Goal: Task Accomplishment & Management: Use online tool/utility

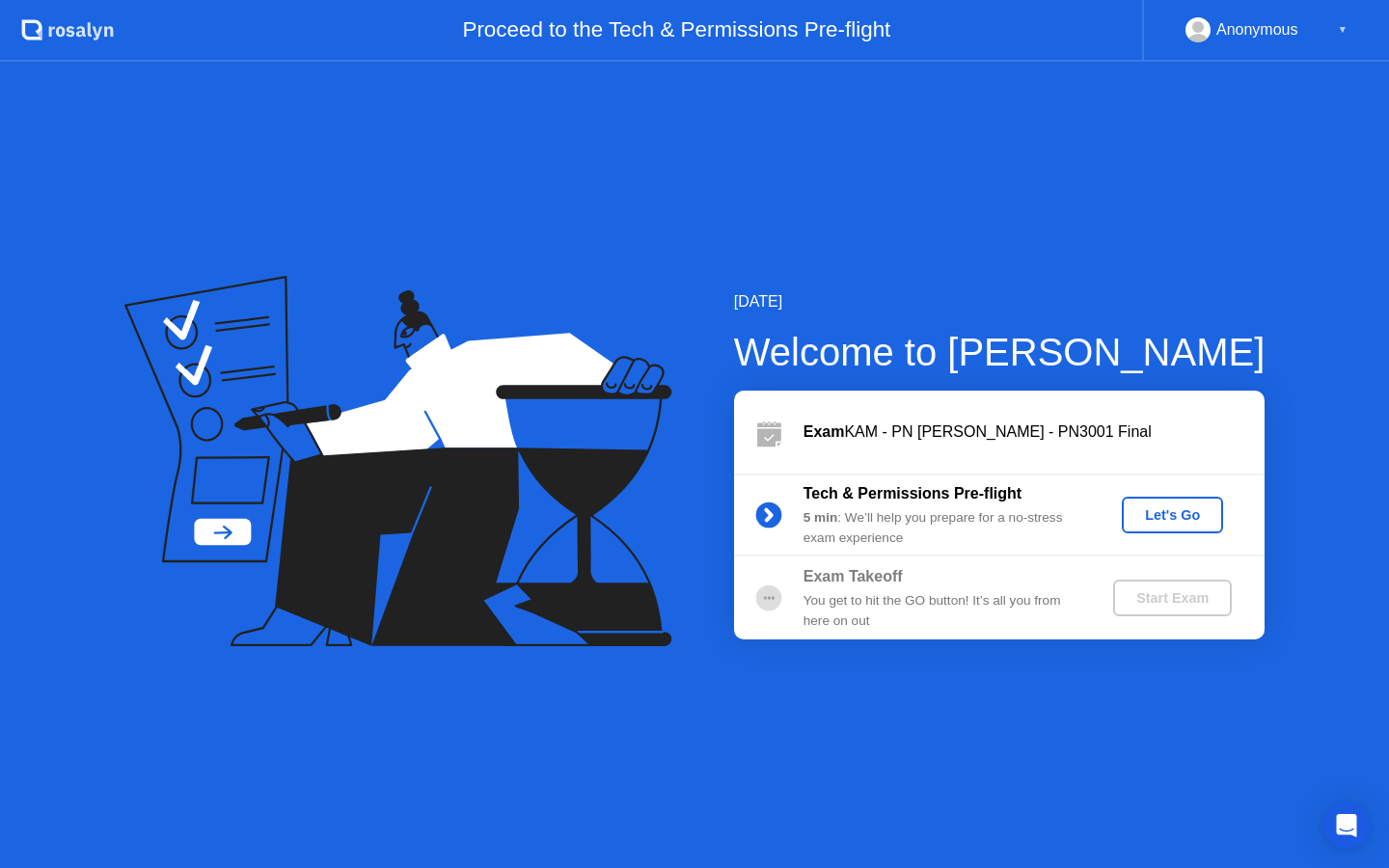
click at [1166, 517] on div "Let's Go" at bounding box center [1173, 515] width 86 height 15
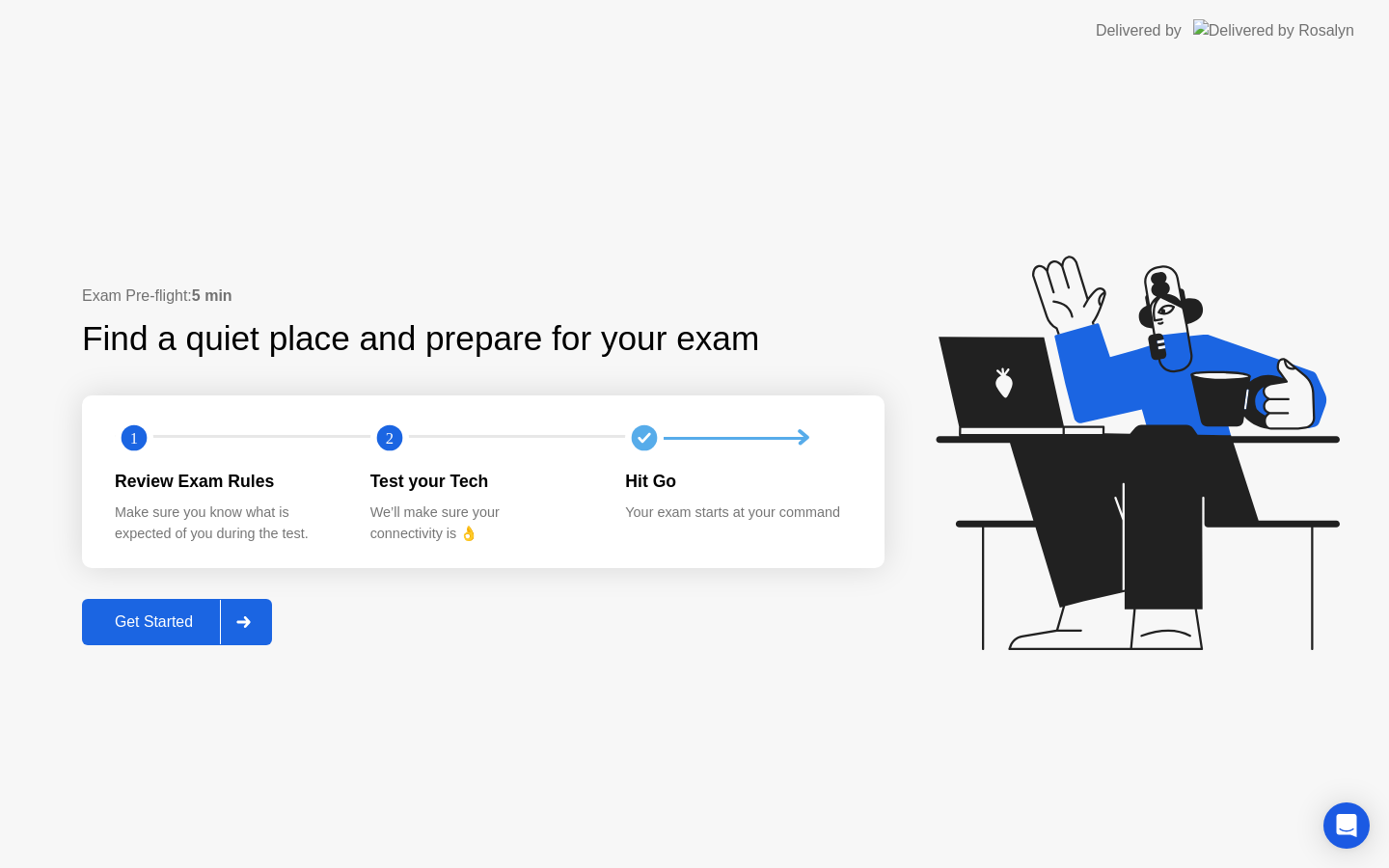
click at [185, 614] on div "Get Started" at bounding box center [154, 622] width 132 height 17
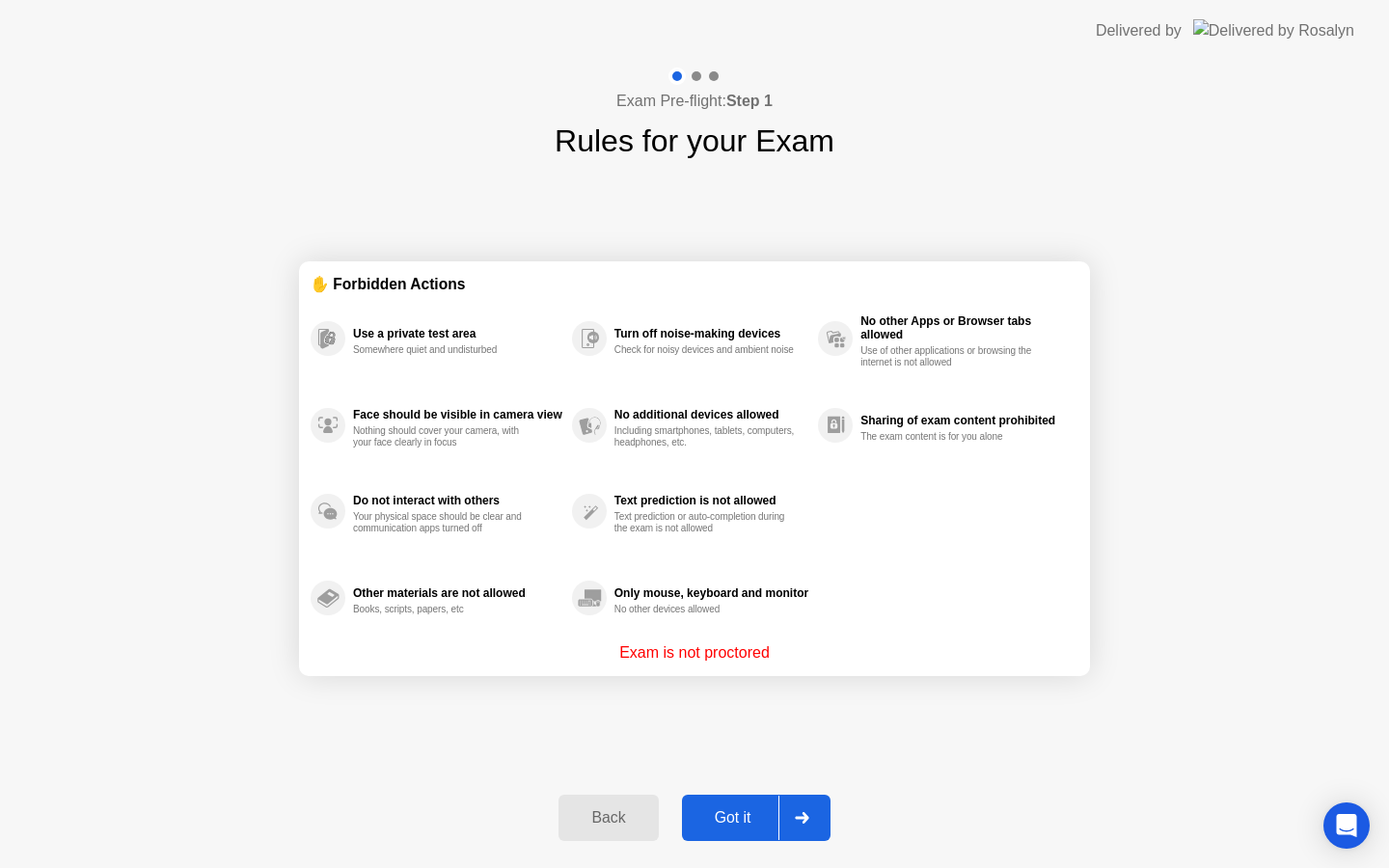
click at [741, 823] on div "Got it" at bounding box center [733, 817] width 91 height 17
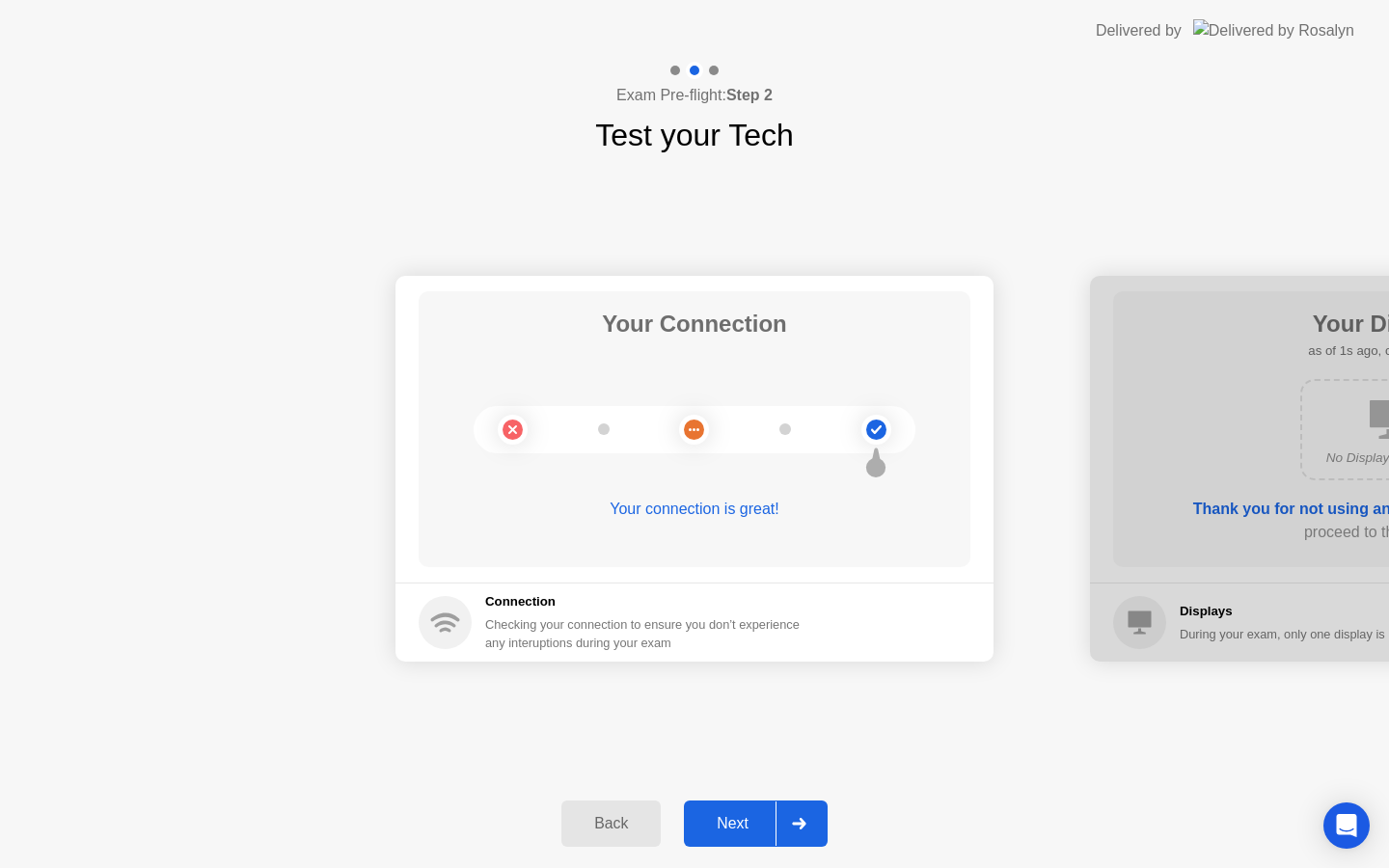
click at [741, 823] on div "Next" at bounding box center [733, 823] width 86 height 17
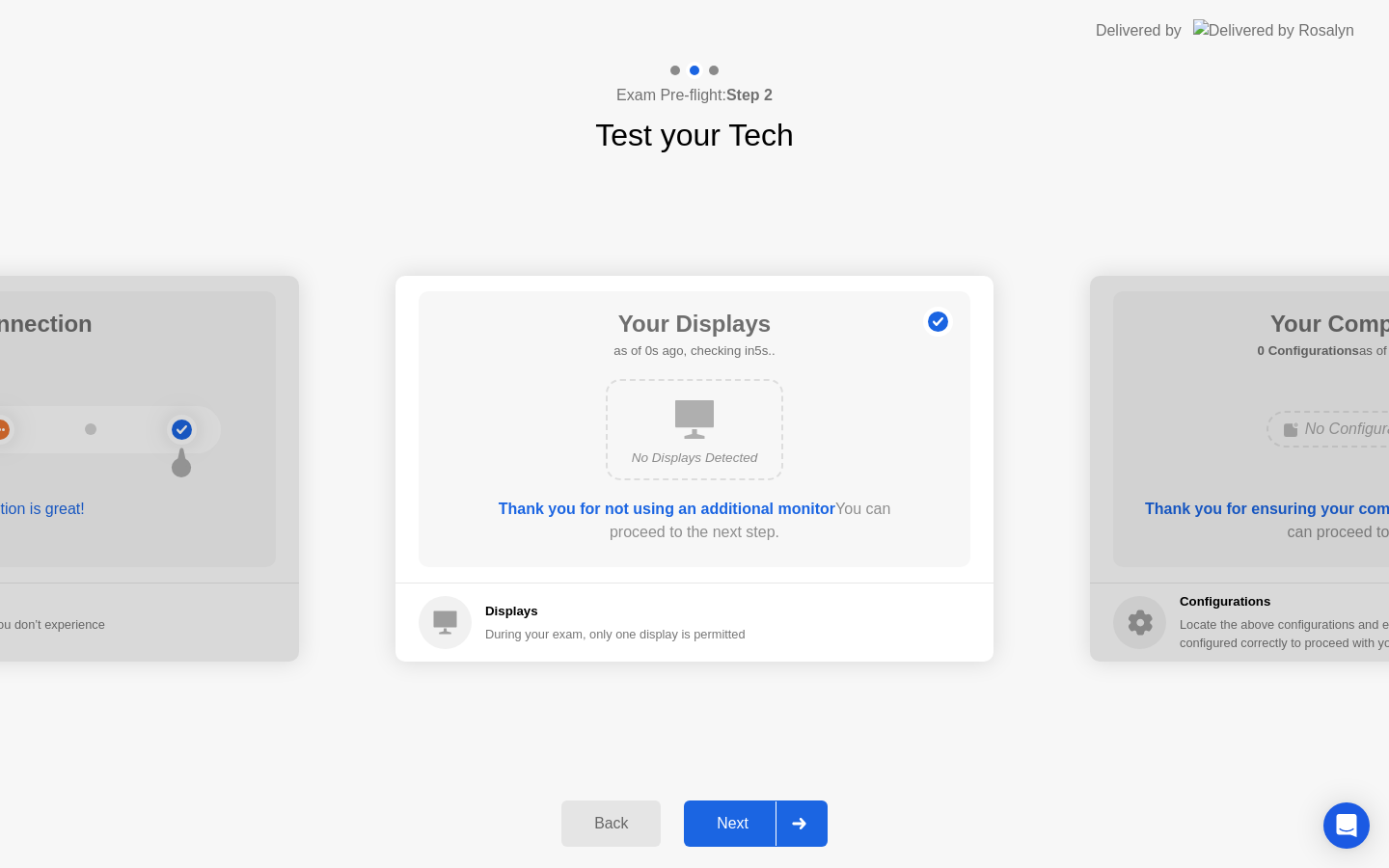
click at [741, 824] on div "Next" at bounding box center [733, 823] width 86 height 17
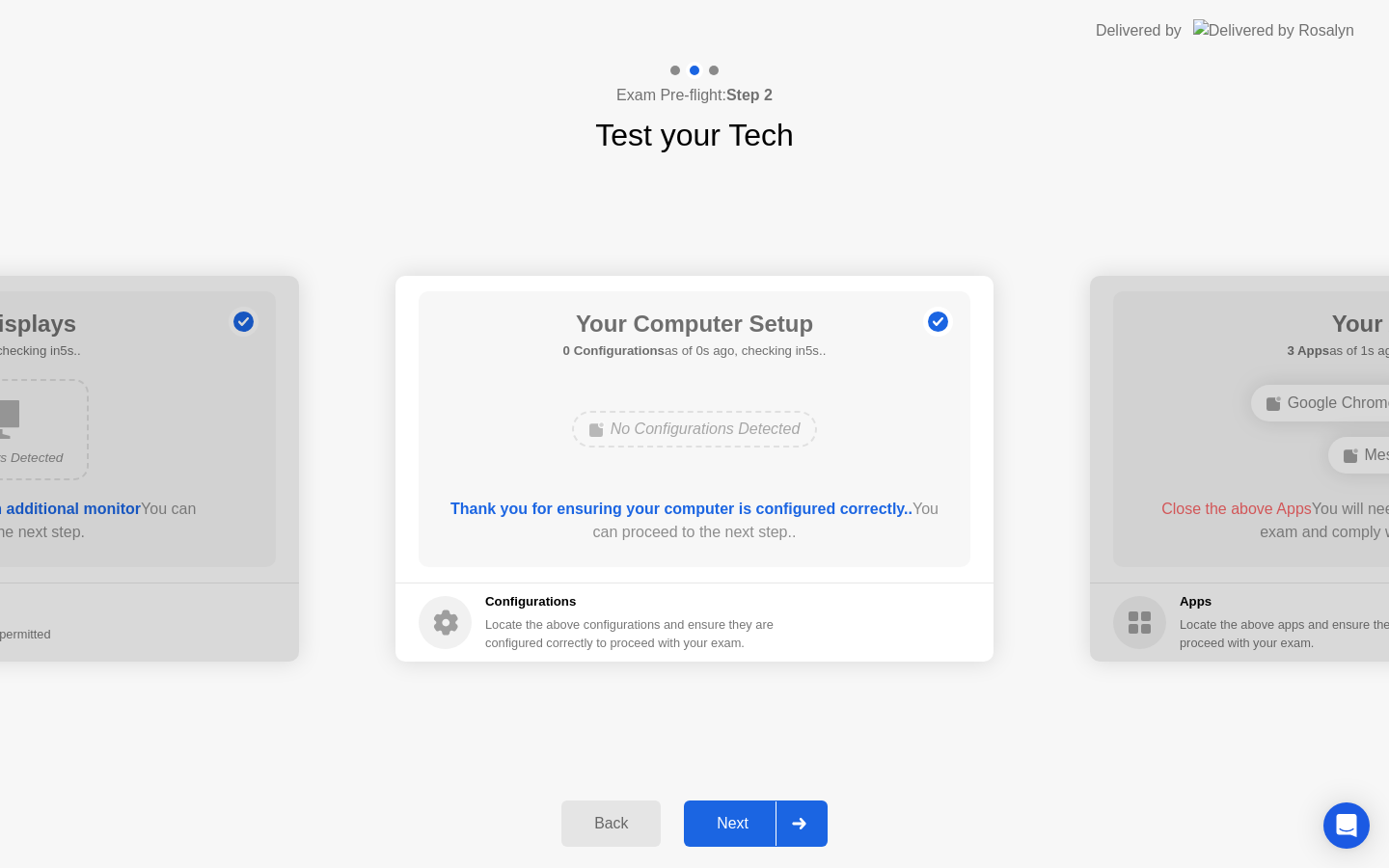
click at [741, 824] on div "Next" at bounding box center [733, 823] width 86 height 17
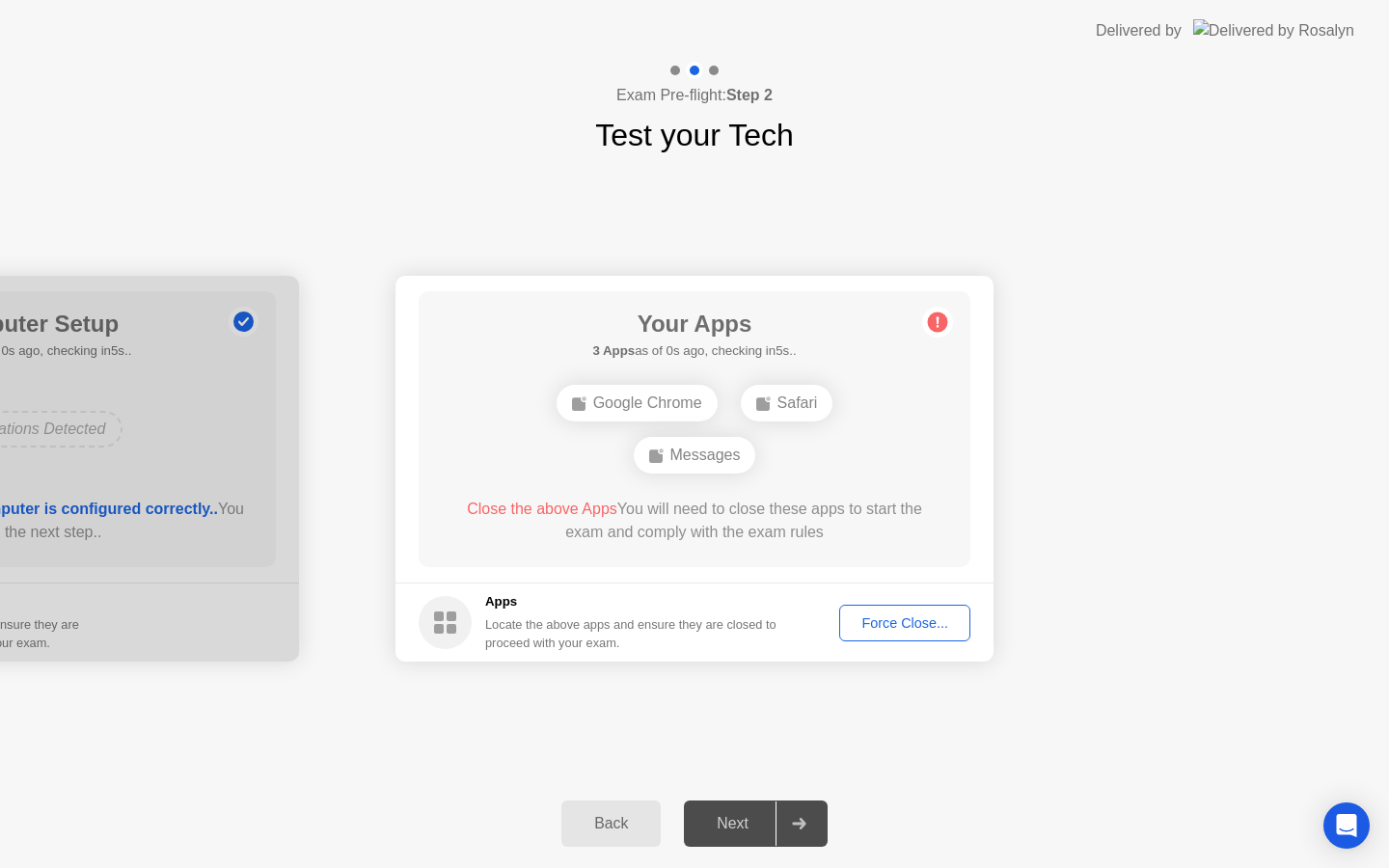
click at [741, 824] on div "Next" at bounding box center [733, 823] width 86 height 17
click at [942, 597] on footer "Apps Locate the above apps and ensure they are closed to proceed with your exam…" at bounding box center [695, 622] width 598 height 79
click at [881, 626] on div "Force Close..." at bounding box center [905, 623] width 118 height 15
click at [906, 616] on div "Force Close..." at bounding box center [905, 623] width 118 height 15
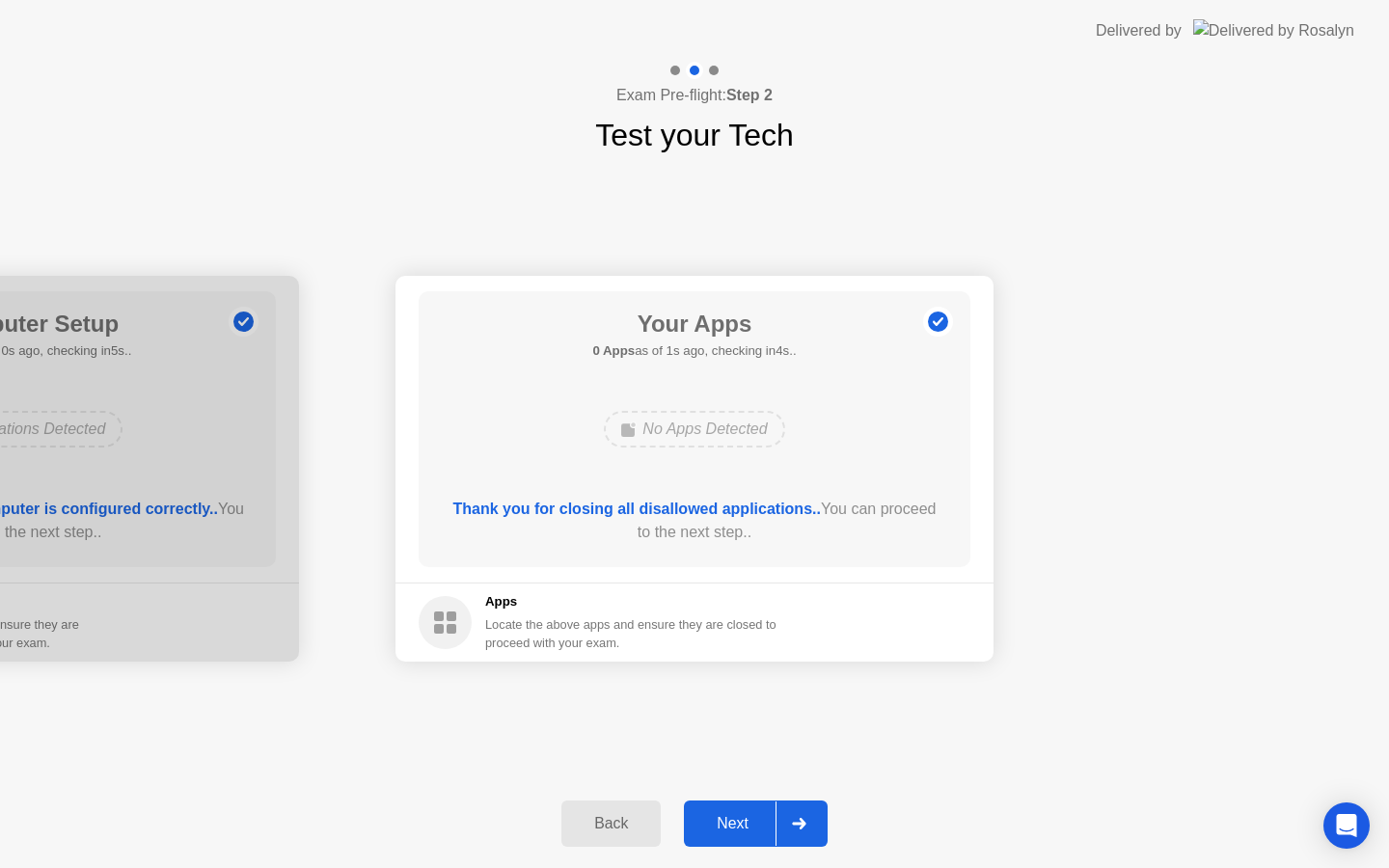
click at [740, 819] on div "Next" at bounding box center [733, 823] width 86 height 17
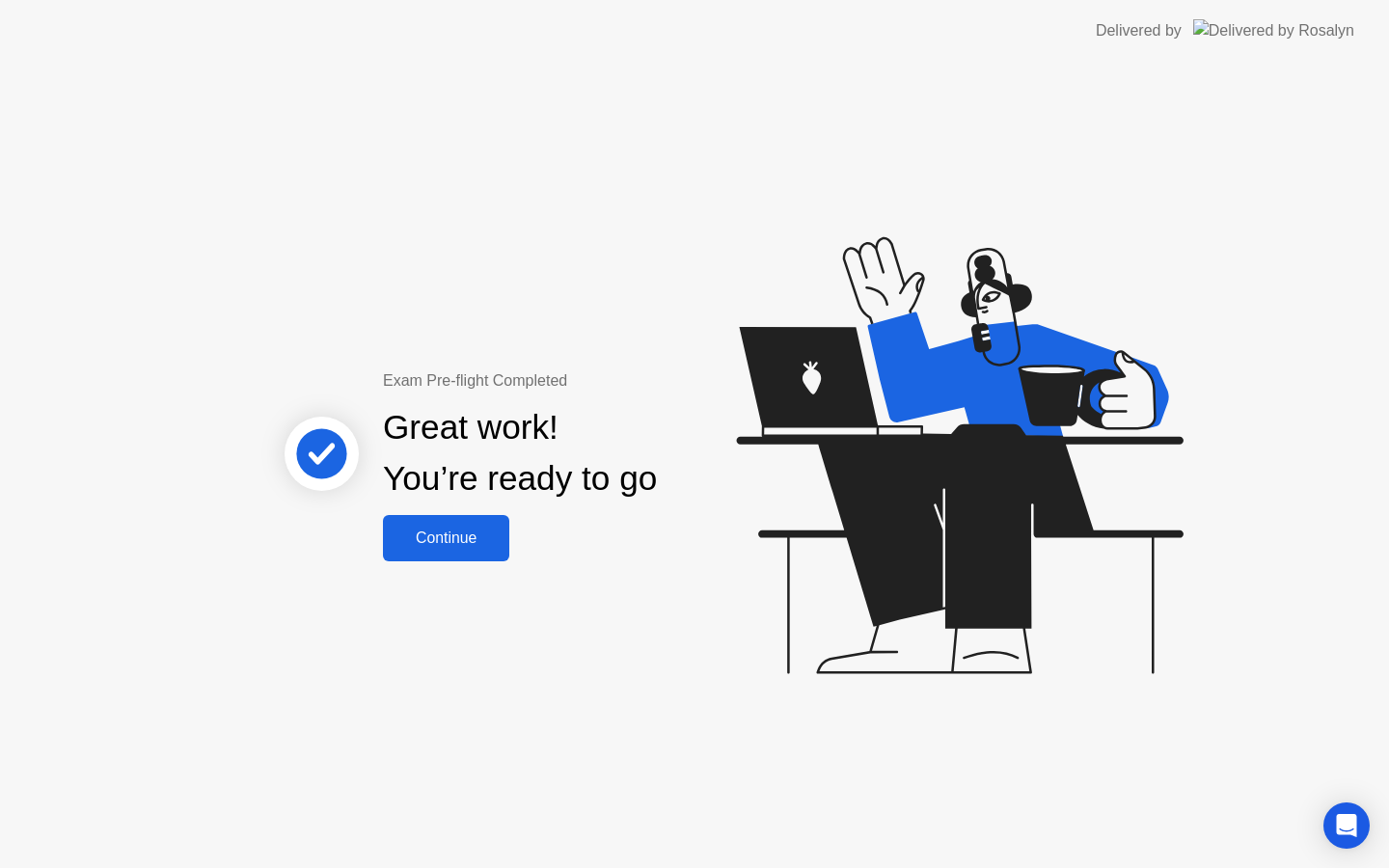
click at [464, 554] on button "Continue" at bounding box center [446, 538] width 126 height 46
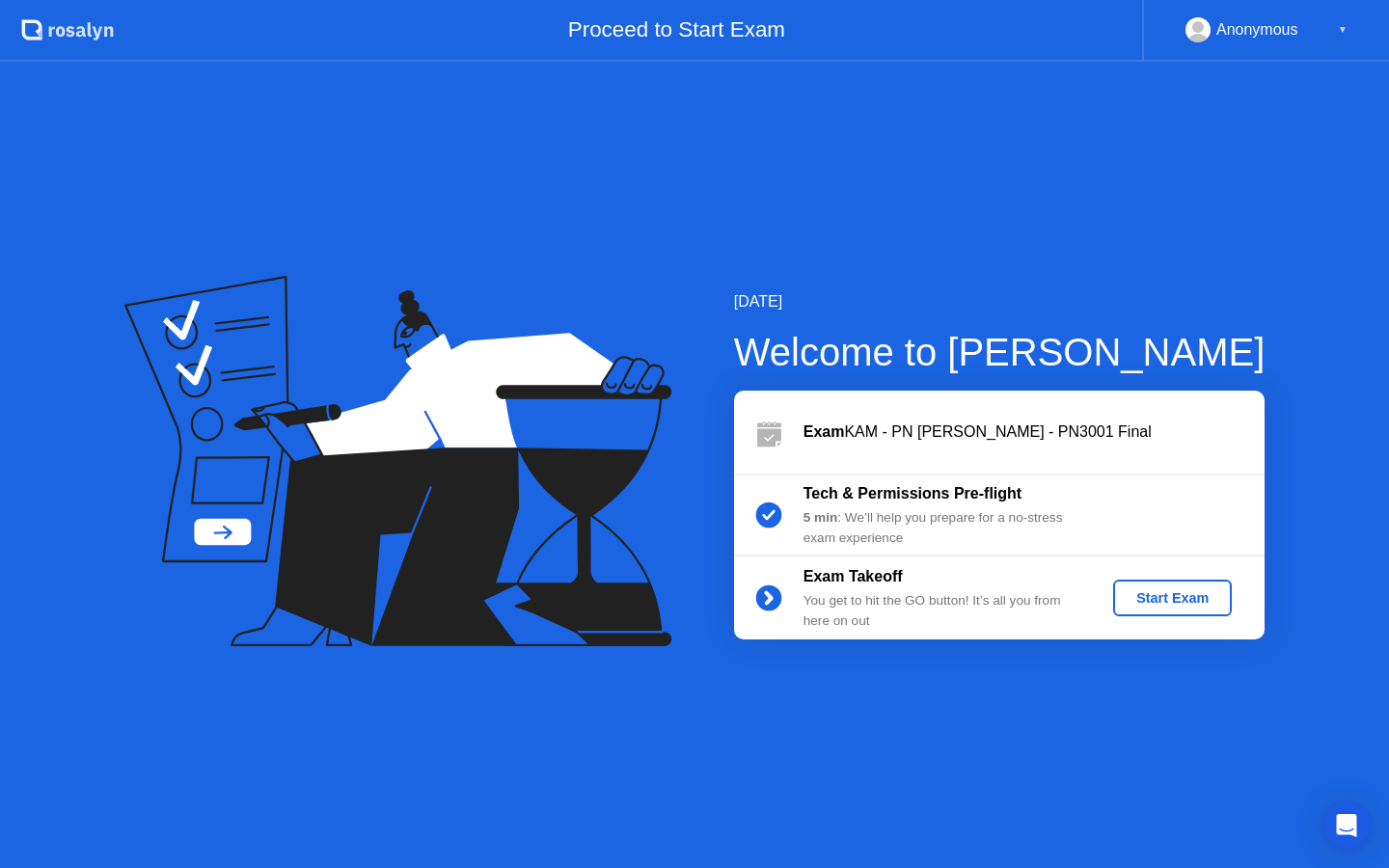
click at [1197, 604] on div "Start Exam" at bounding box center [1172, 597] width 103 height 15
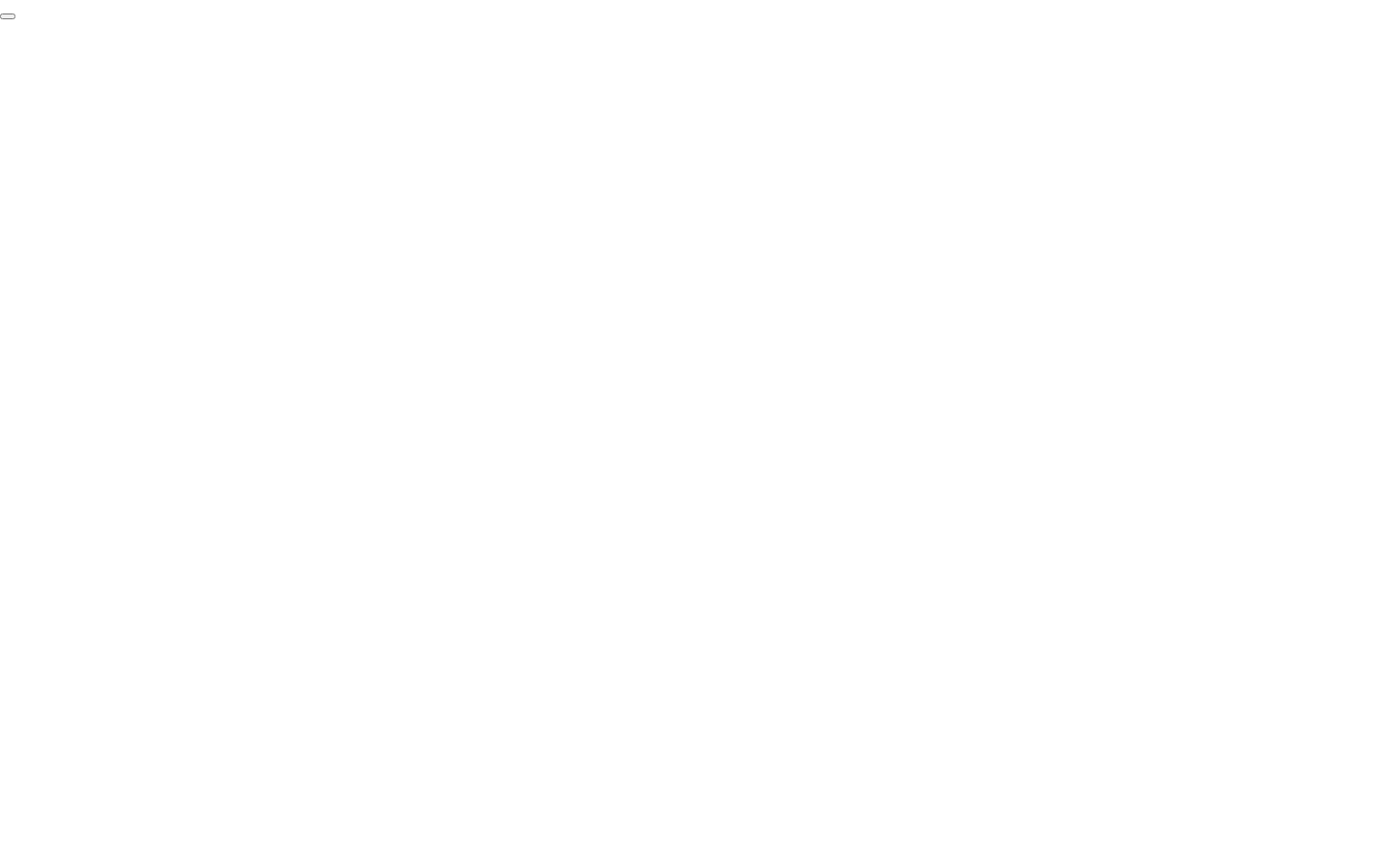
click at [15, 19] on button "End Proctoring Session" at bounding box center [7, 17] width 15 height 6
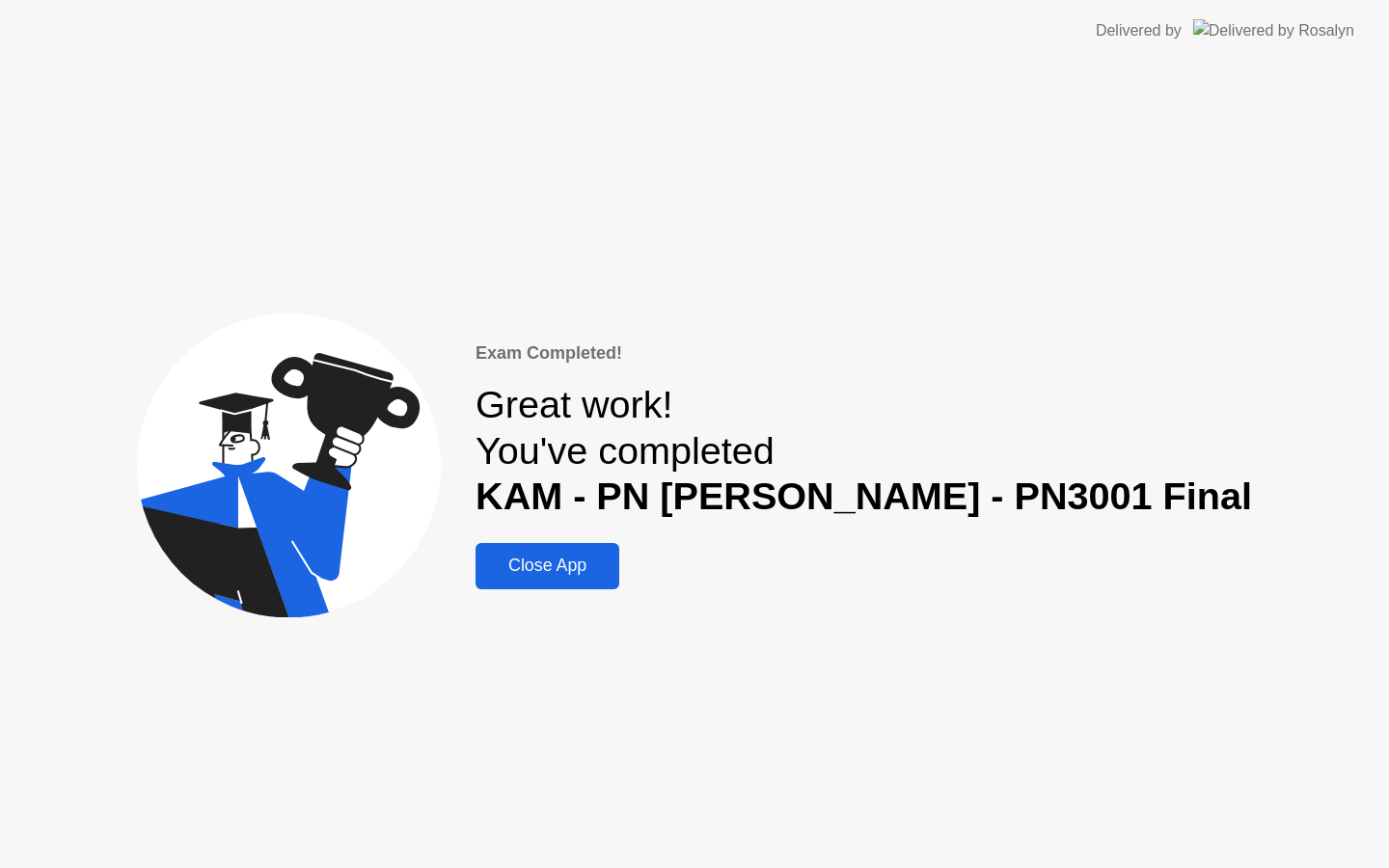
click at [582, 576] on div "Close App" at bounding box center [547, 566] width 132 height 20
